Goal: Transaction & Acquisition: Purchase product/service

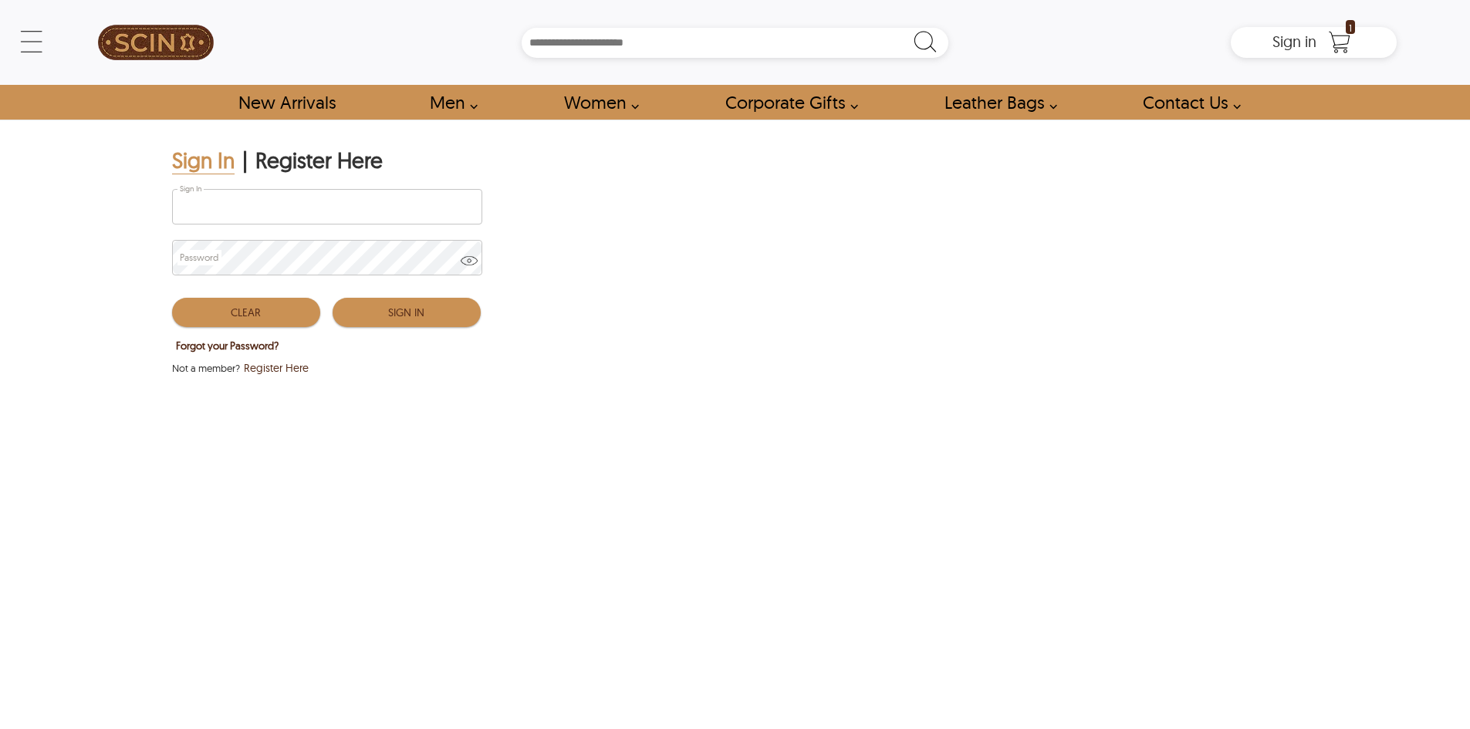
type input "**********"
drag, startPoint x: 390, startPoint y: 312, endPoint x: 417, endPoint y: 323, distance: 29.4
click at [390, 312] on button "Sign In" at bounding box center [407, 312] width 148 height 29
type input "*****"
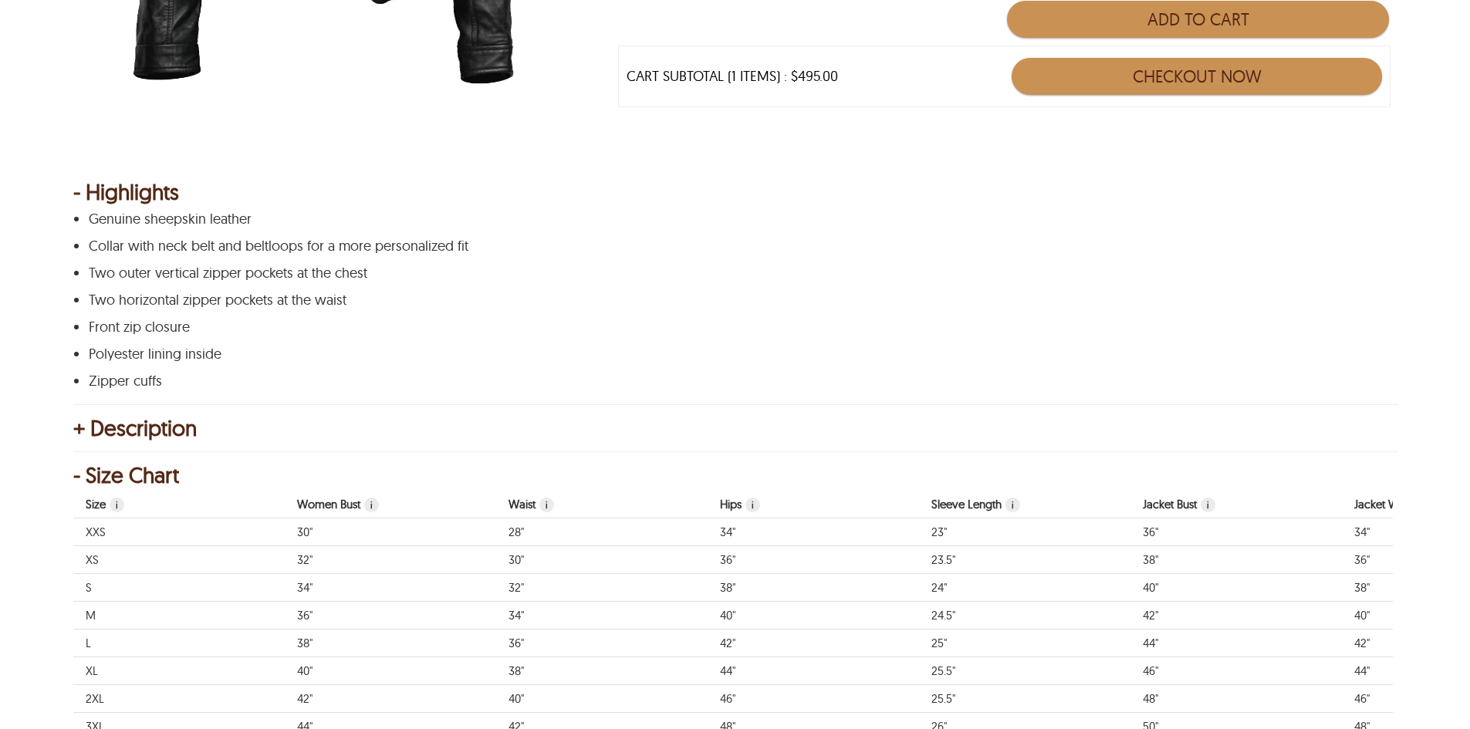
scroll to position [617, 0]
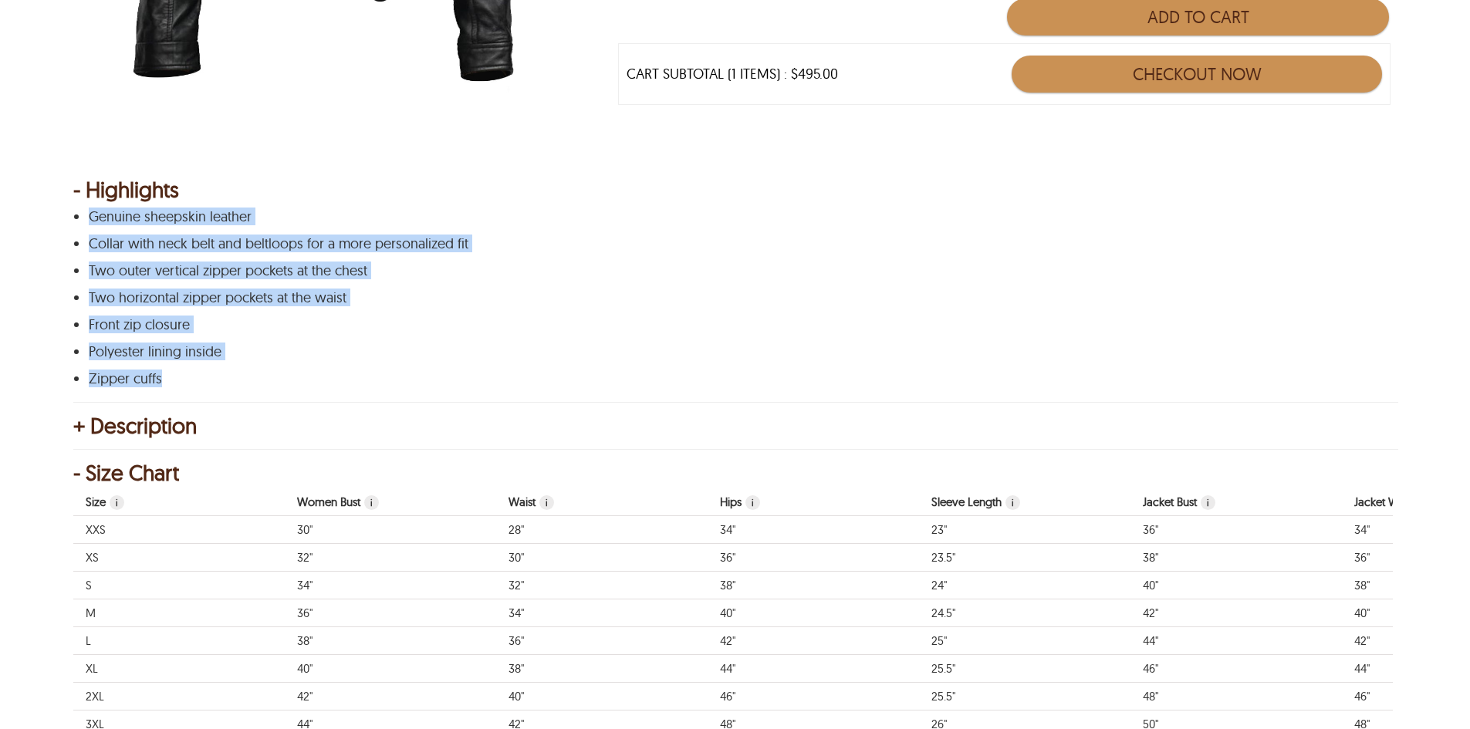
drag, startPoint x: 175, startPoint y: 377, endPoint x: 73, endPoint y: 213, distance: 192.7
click at [73, 213] on div "Genuine sheepskin leather Collar with neck belt and beltloops for a more person…" at bounding box center [732, 297] width 1319 height 177
copy div "Genuine sheepskin leather Collar with neck belt and beltloops for a more person…"
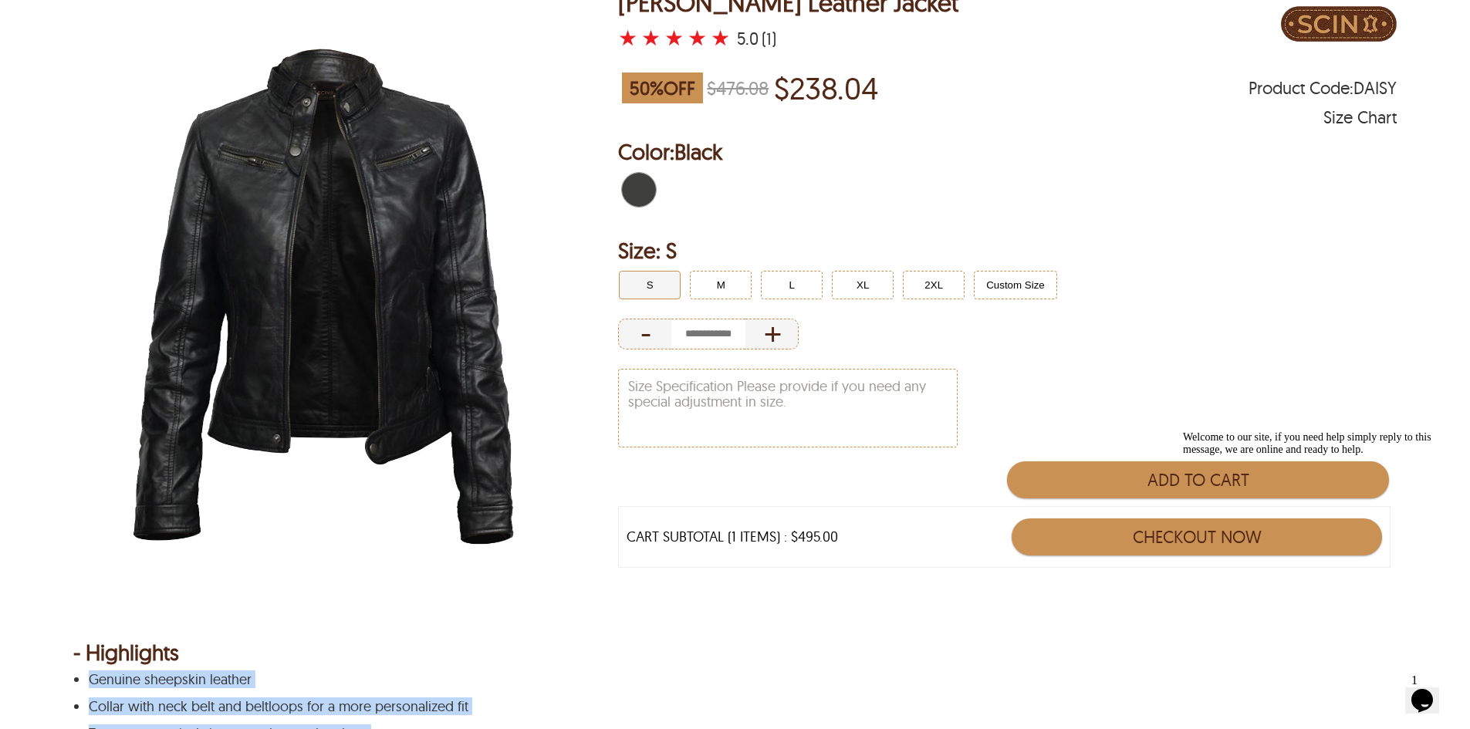
scroll to position [0, 0]
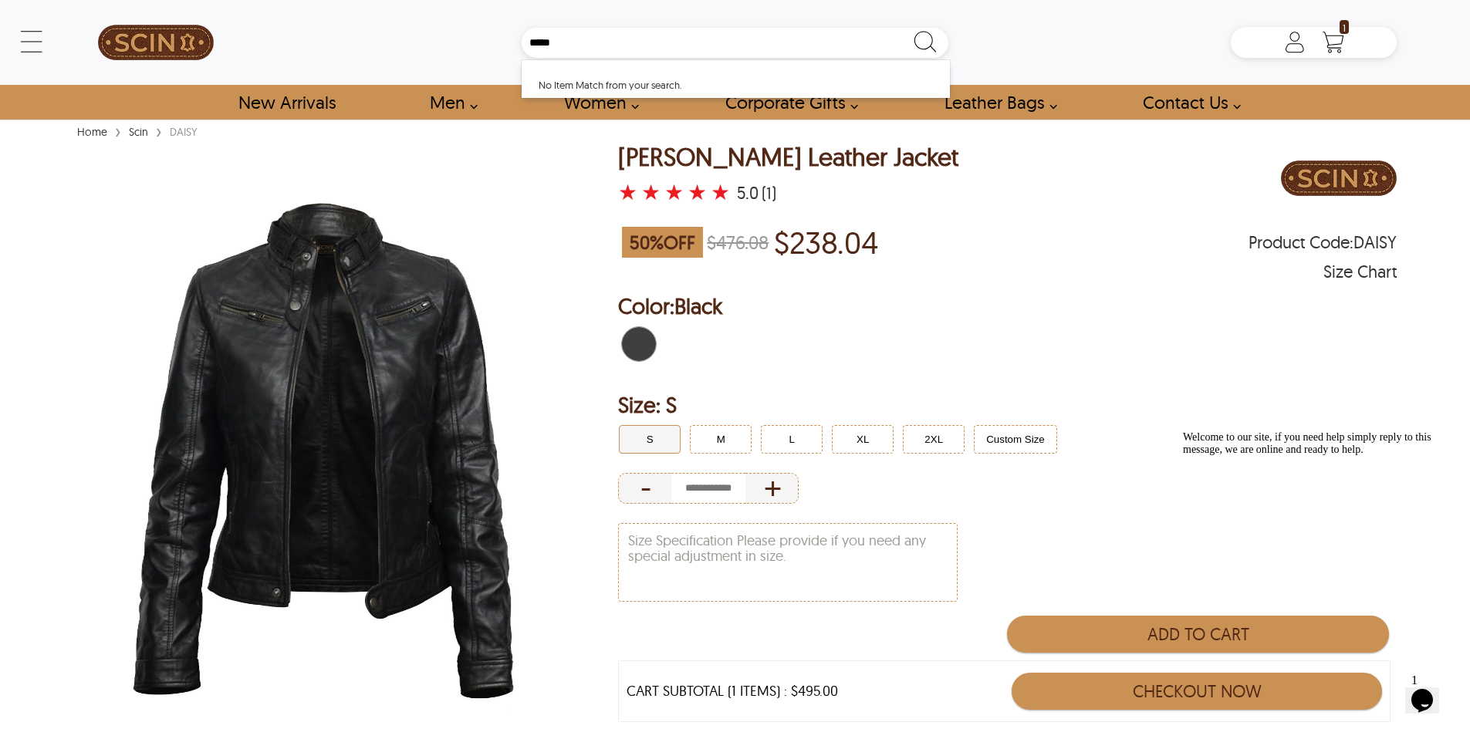
click at [1058, 289] on div "Daisy Biker Leather Jacket ★ ★ ★ ★ ★ 5.0 (1) 50 % OFF $476.08 $238.04 Product C…" at bounding box center [1007, 464] width 779 height 640
click at [724, 453] on button "M" at bounding box center [721, 439] width 62 height 29
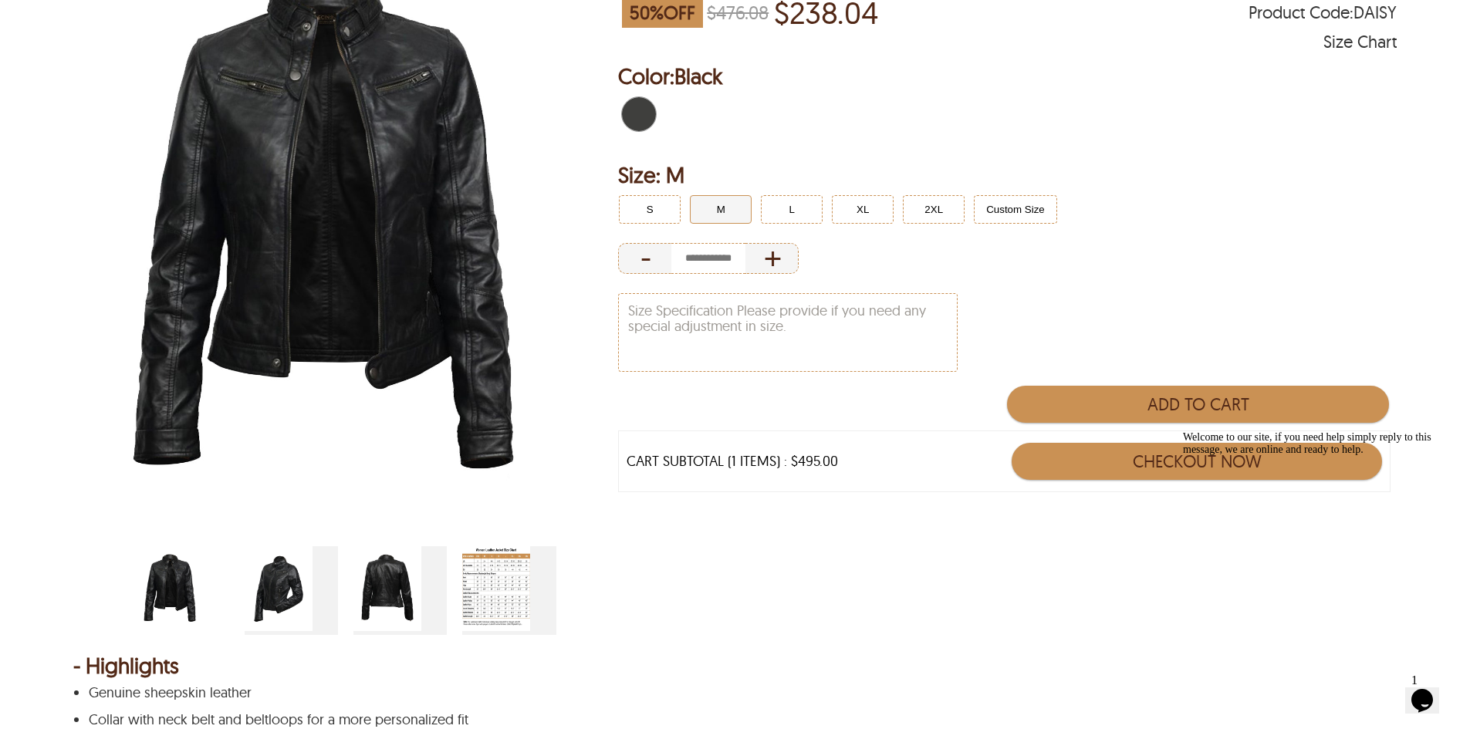
scroll to position [154, 0]
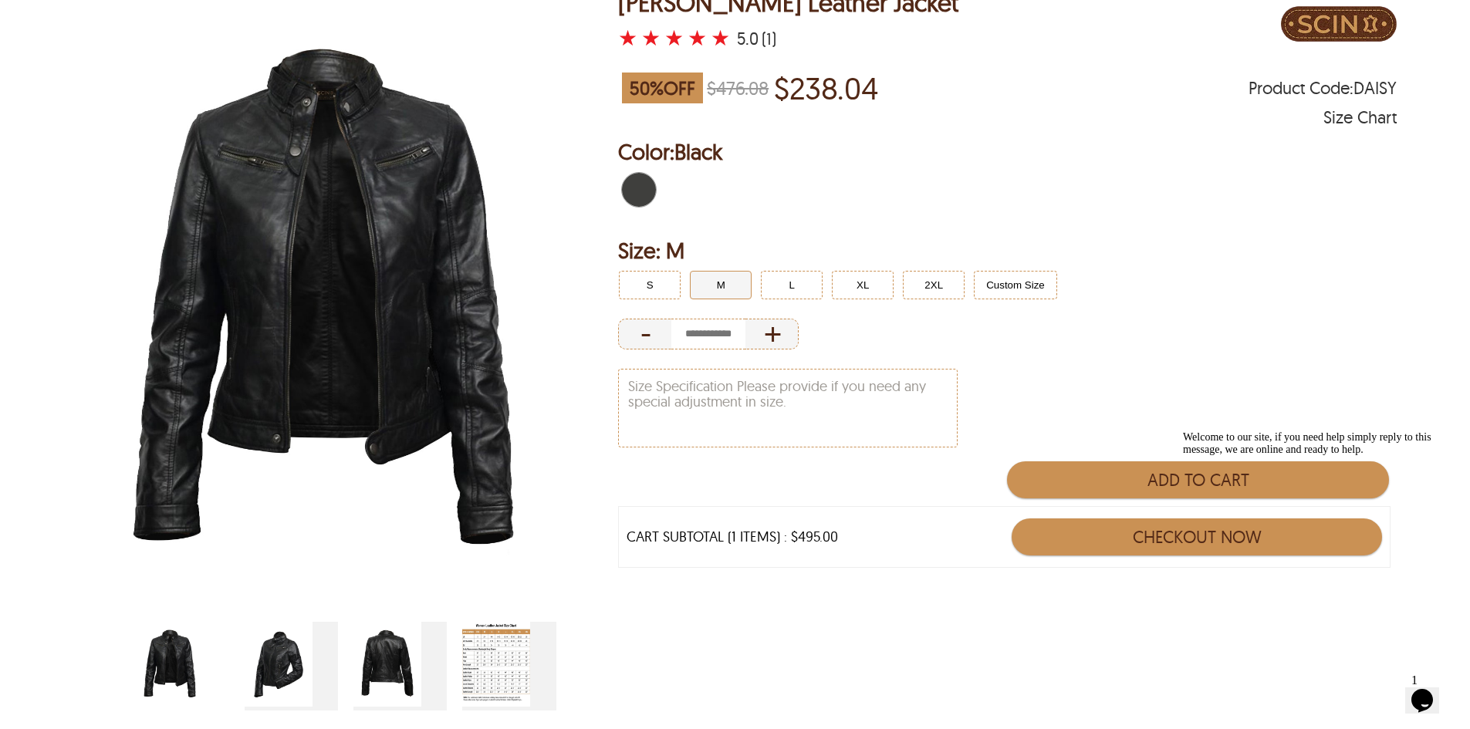
click at [340, 315] on img at bounding box center [323, 301] width 500 height 625
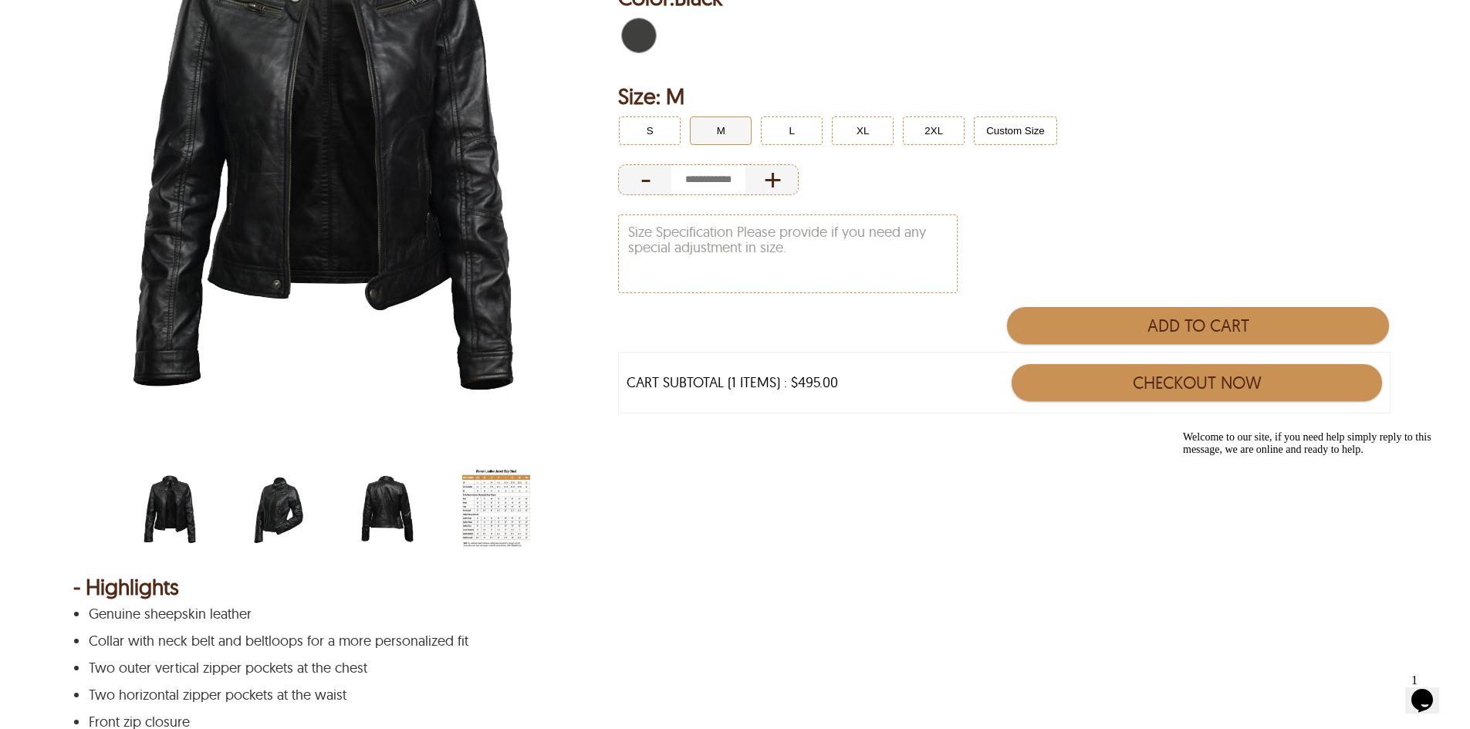
click at [280, 506] on img "belted-collar-womens-biker-jacket-side.jpg" at bounding box center [279, 510] width 68 height 85
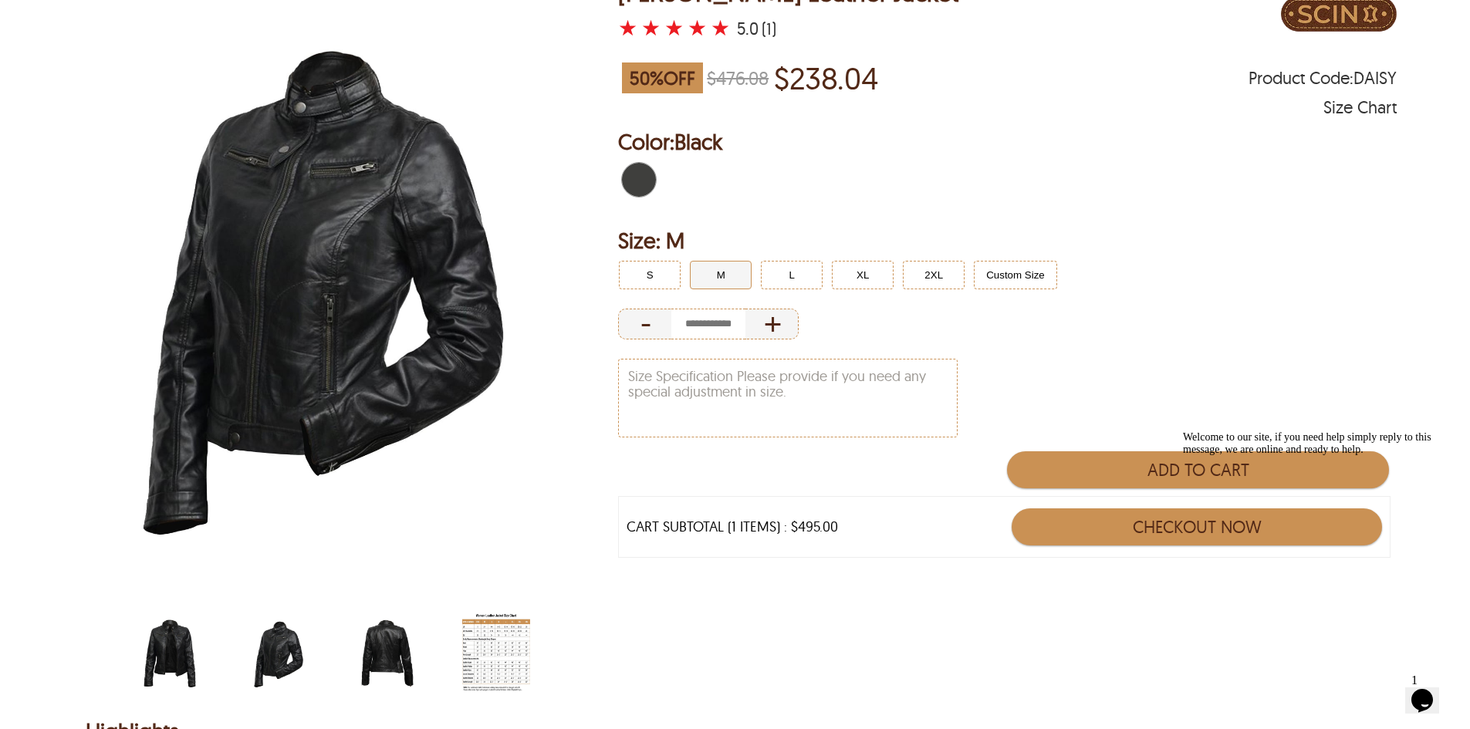
scroll to position [231, 0]
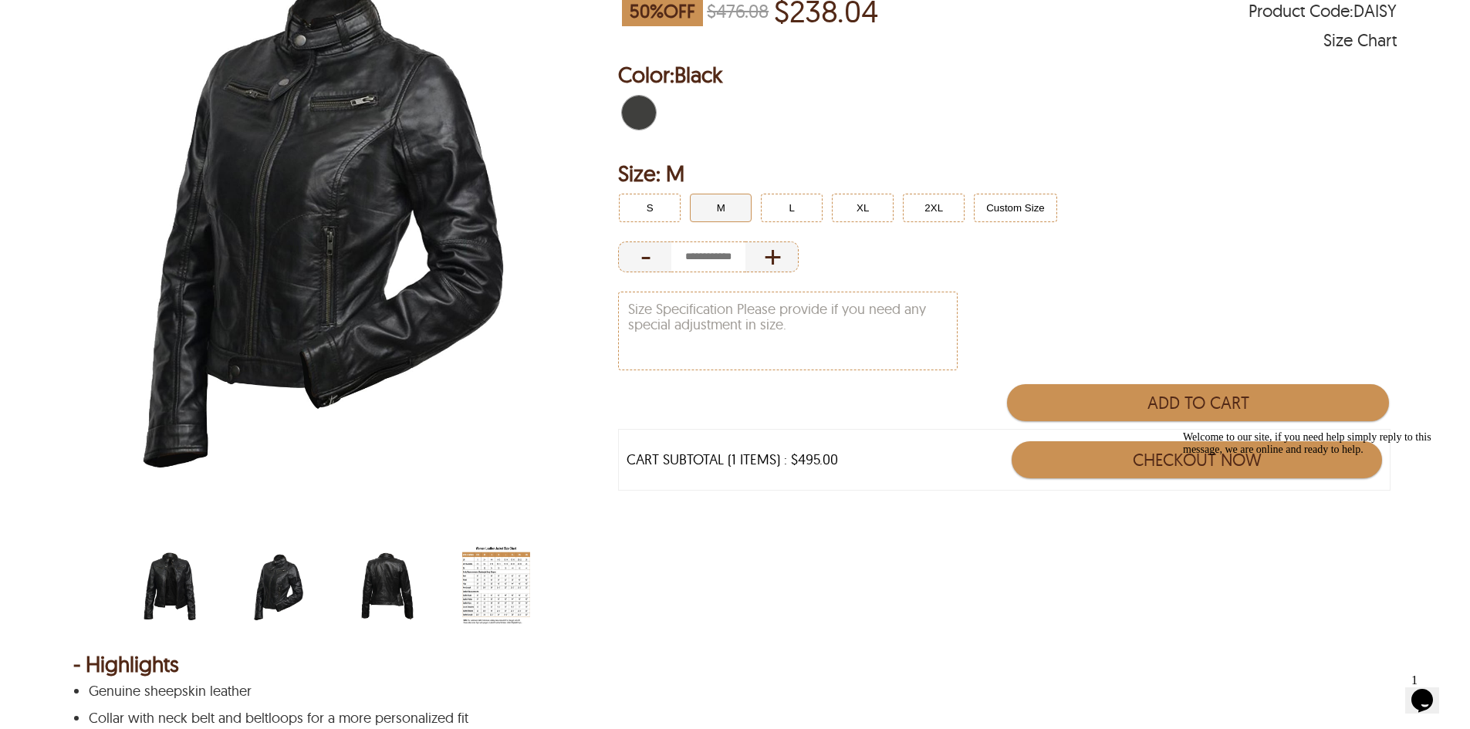
click at [390, 585] on img "belted-collar-womens-biker-jacket-back.jpg" at bounding box center [387, 587] width 68 height 85
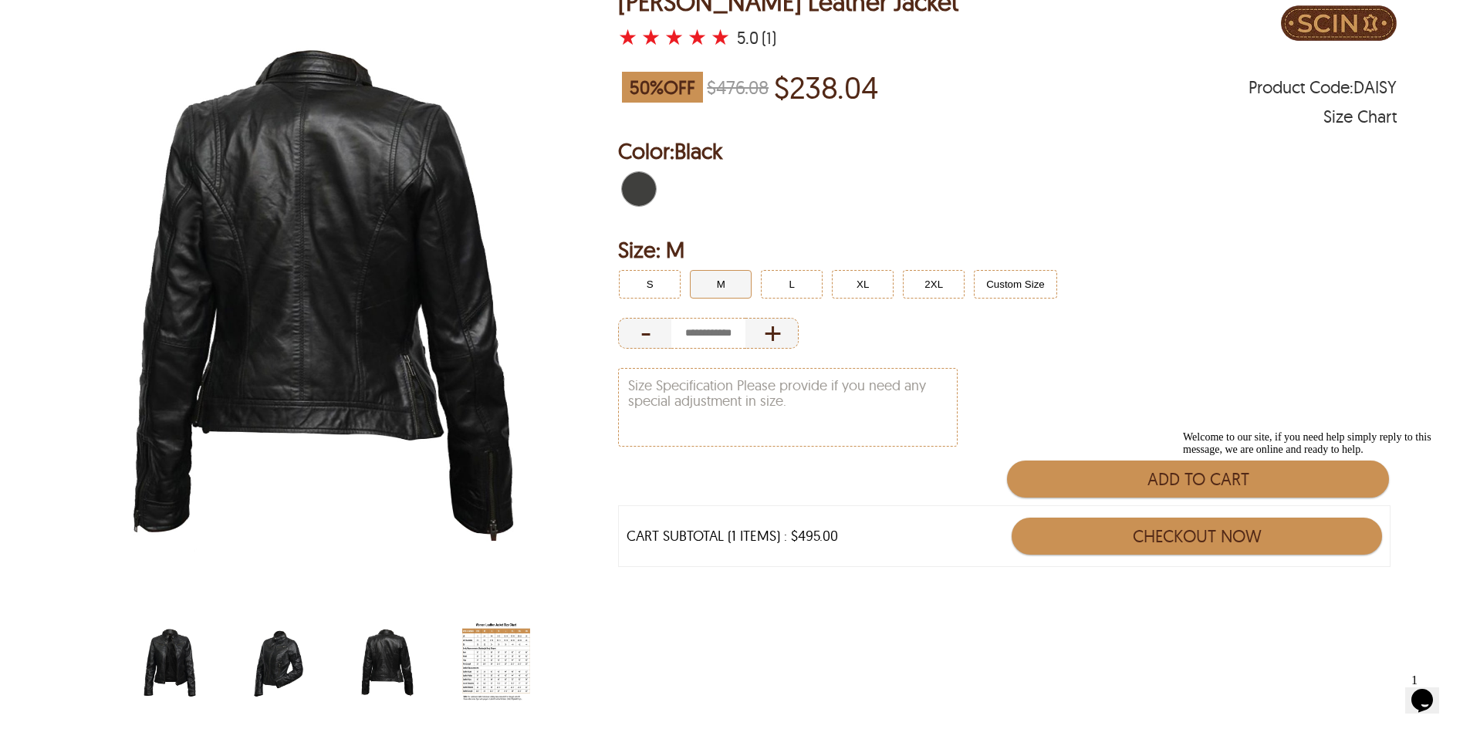
scroll to position [309, 0]
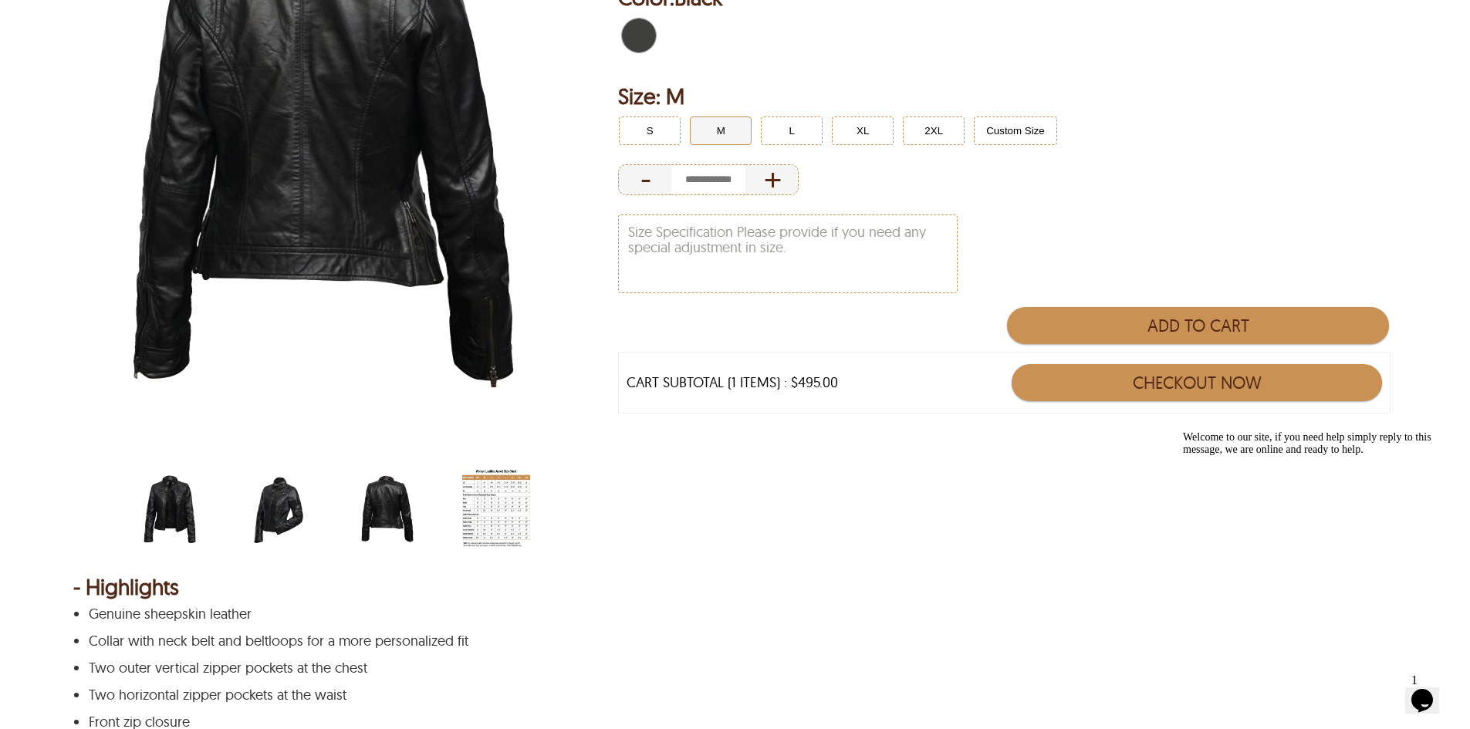
click at [176, 520] on img "belted-collar-womens-biker-jacket.jpg" at bounding box center [170, 510] width 68 height 85
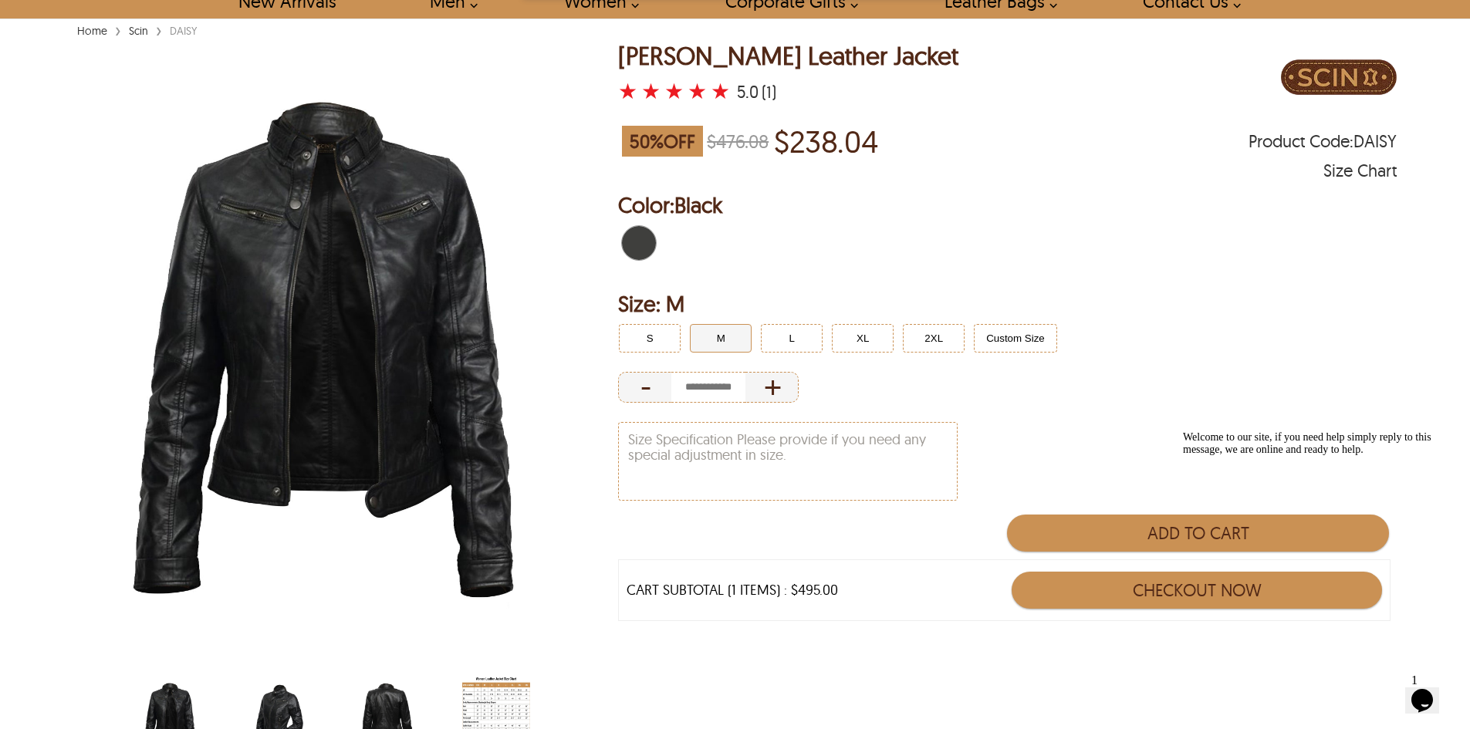
scroll to position [0, 0]
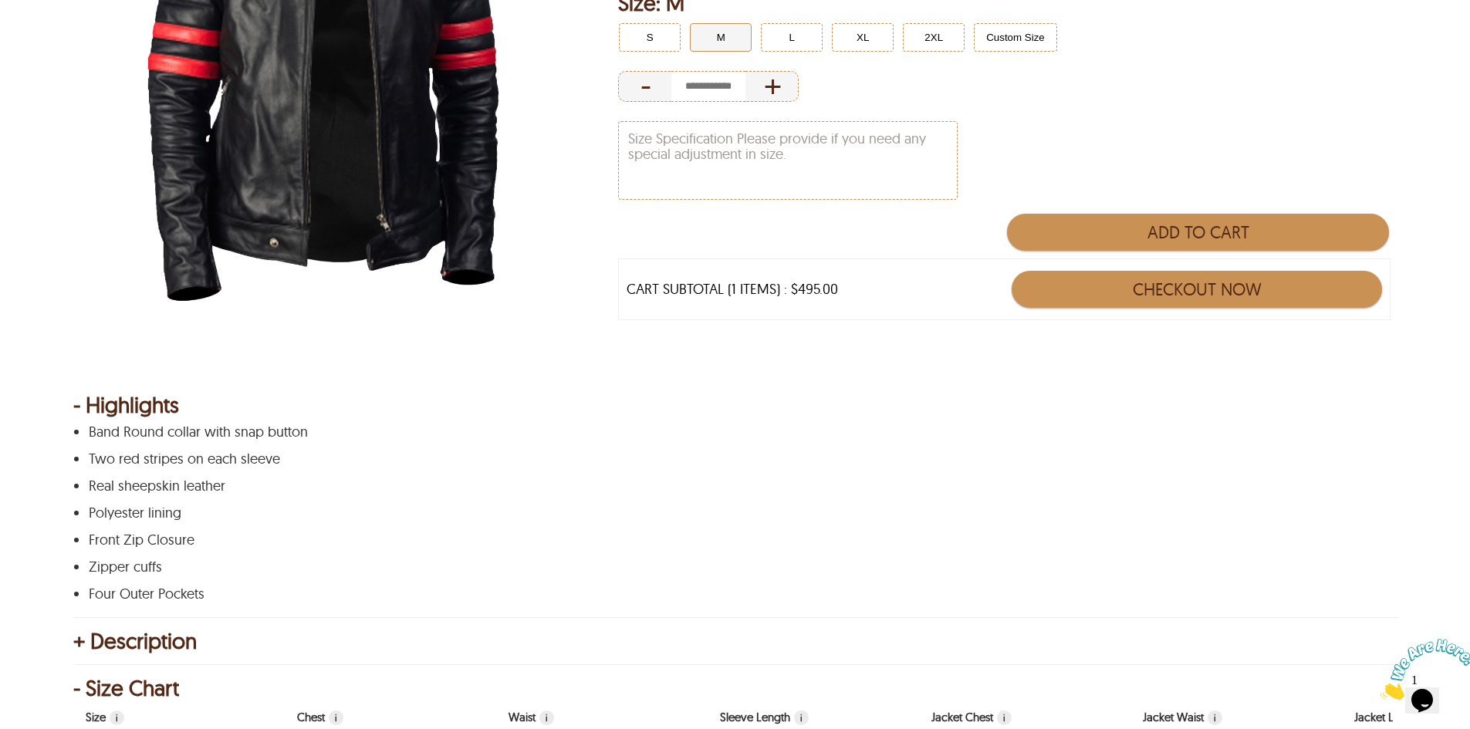
scroll to position [463, 0]
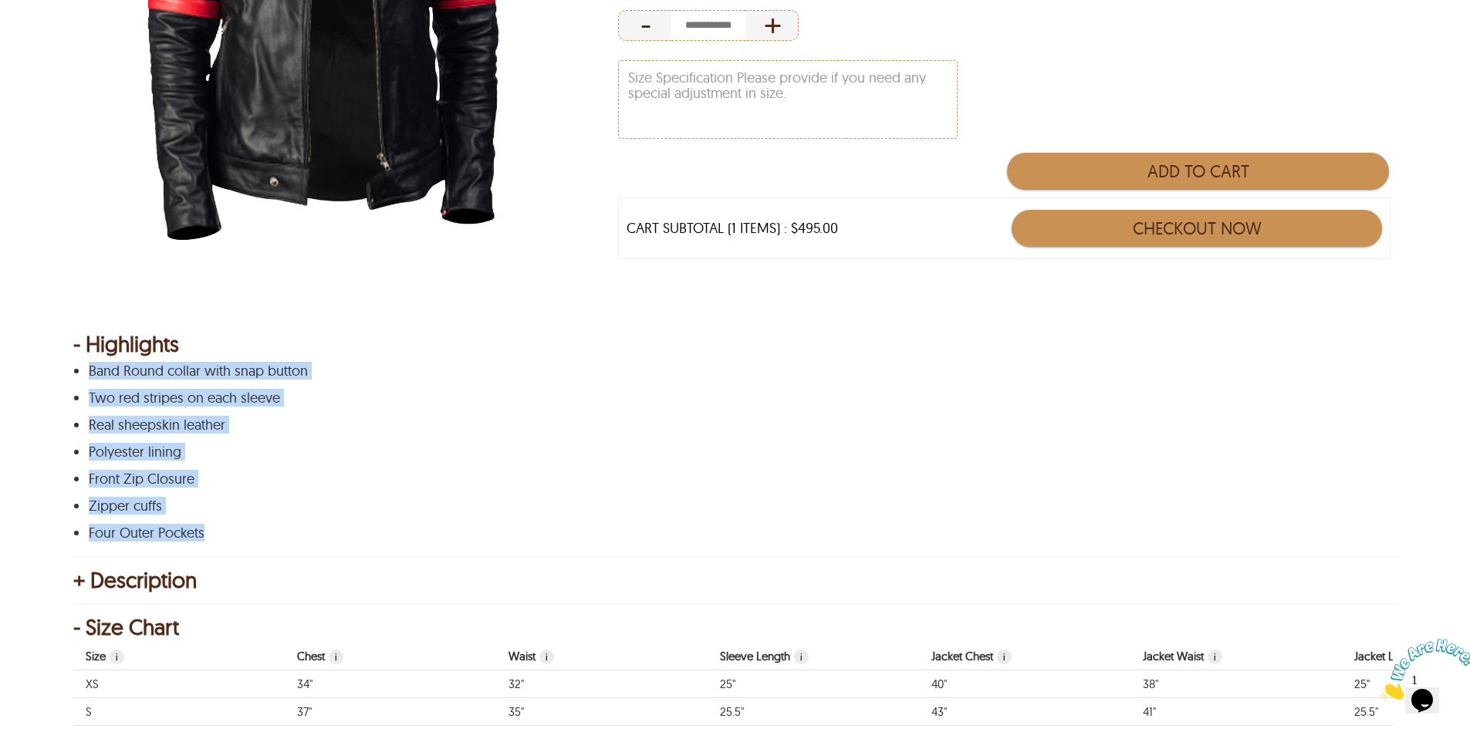
drag, startPoint x: 211, startPoint y: 535, endPoint x: 79, endPoint y: 365, distance: 215.0
click at [79, 365] on div "Band Round collar with snap button Two red stripes on each sleeve Real sheepski…" at bounding box center [732, 451] width 1319 height 177
copy div "Band Round collar with snap button Two red stripes on each sleeve Real sheepski…"
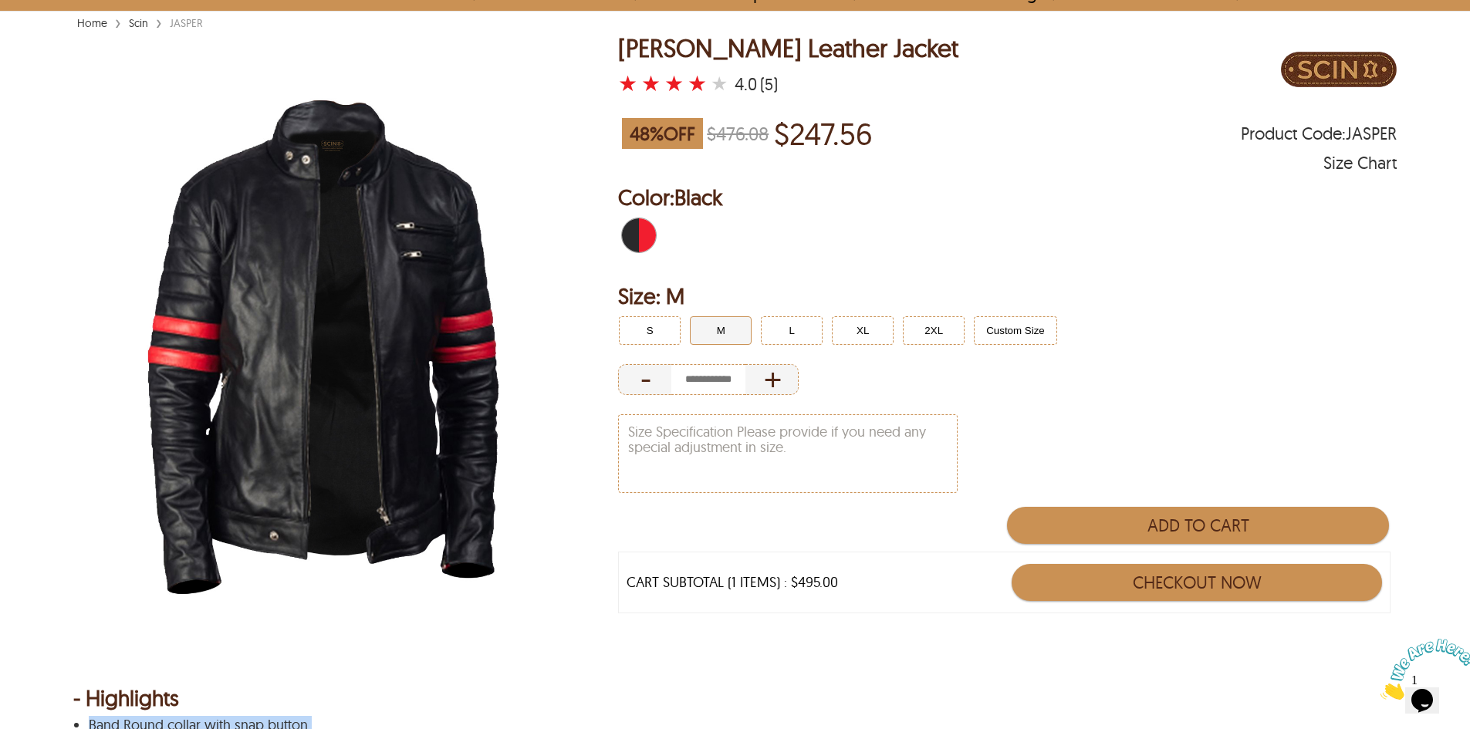
scroll to position [77, 0]
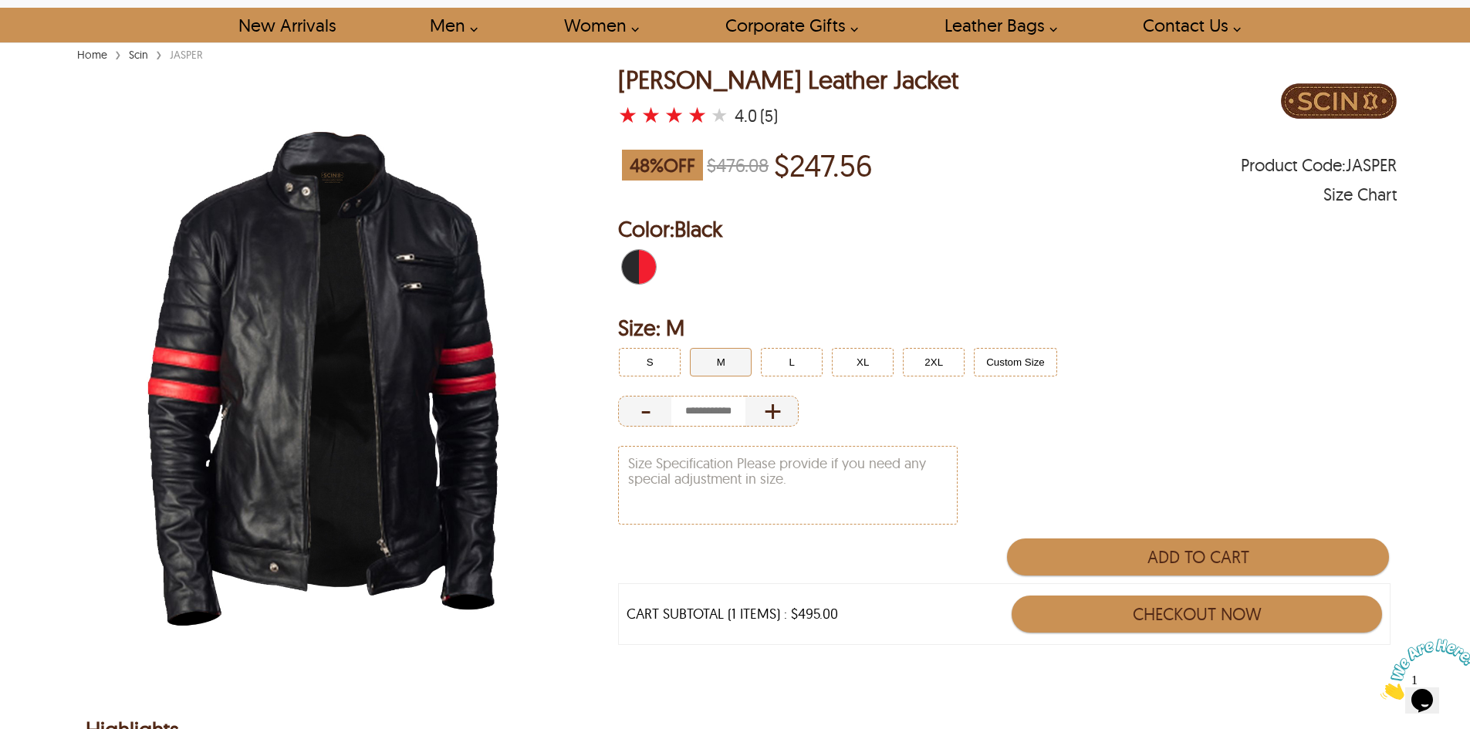
click at [738, 358] on button "M" at bounding box center [721, 362] width 62 height 29
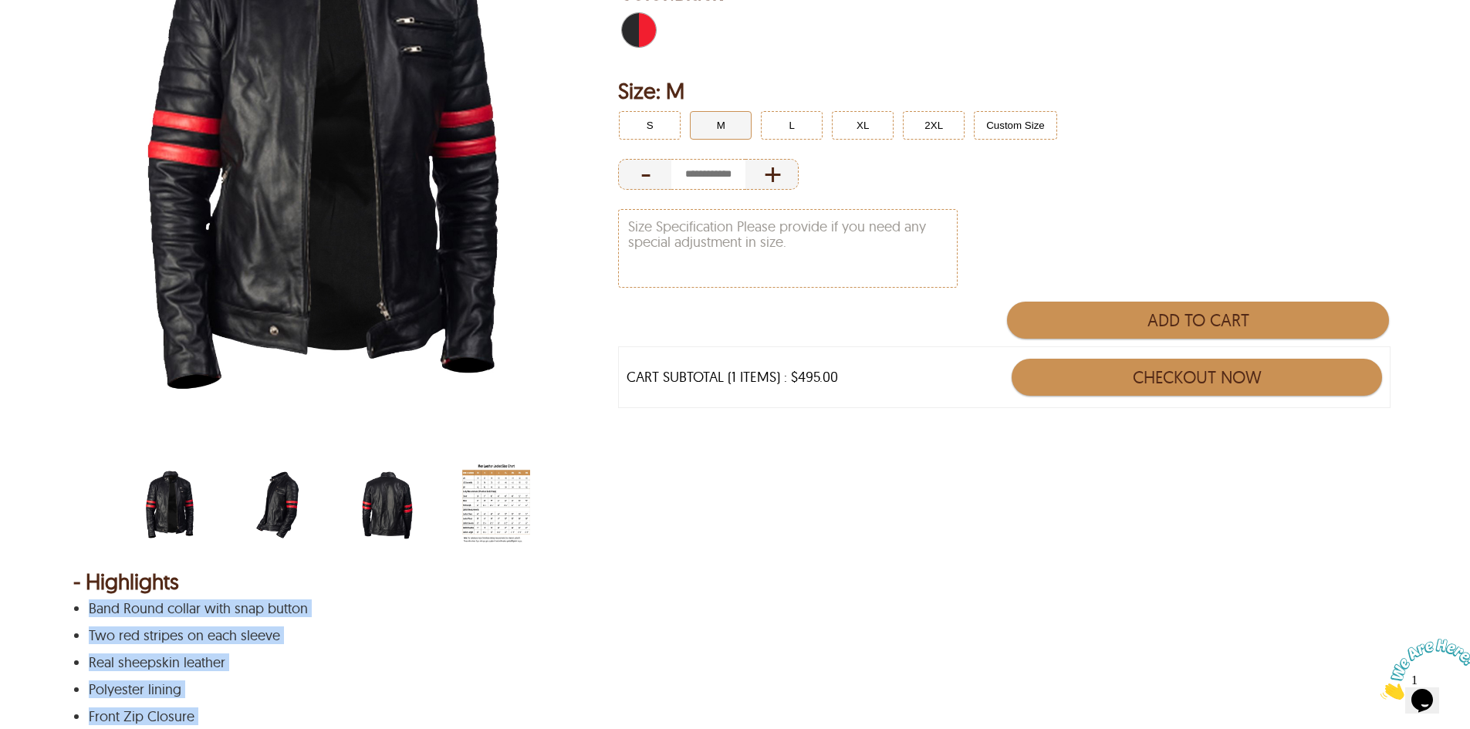
scroll to position [154, 0]
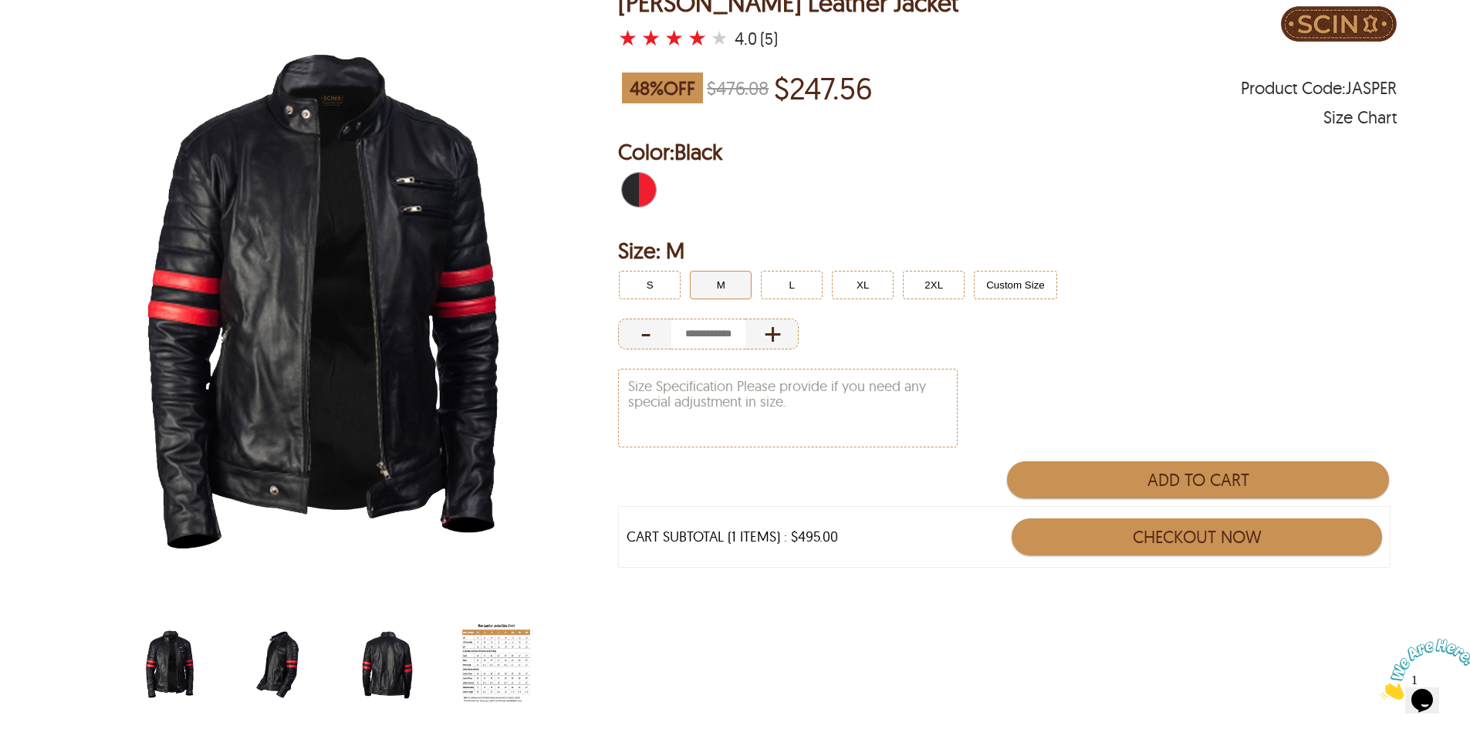
click at [294, 658] on img "black-biker-with-red-stripes-jacket-side.jpg" at bounding box center [279, 664] width 68 height 85
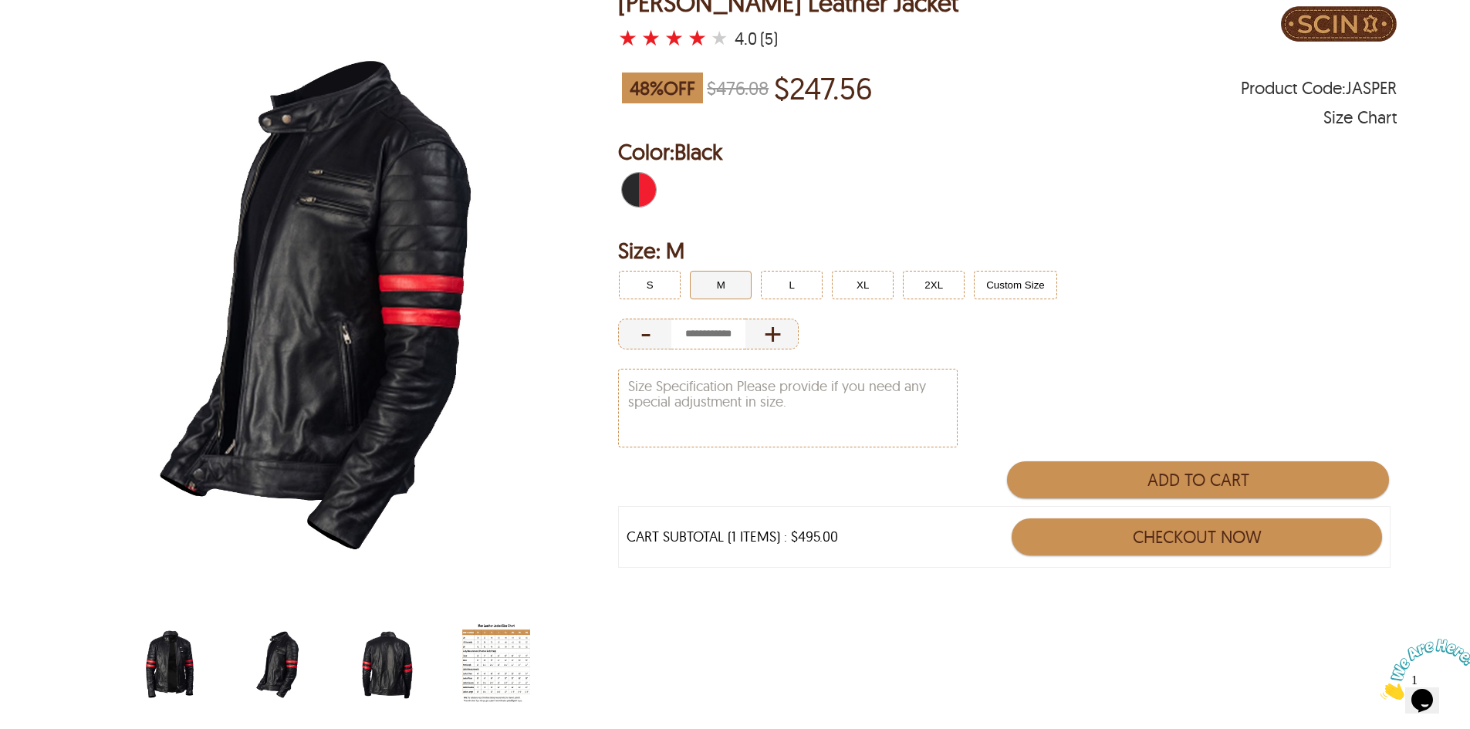
click at [380, 666] on img "black-biker-with-red-stripes-jacket-back.jpg" at bounding box center [387, 664] width 68 height 85
